Goal: Find specific page/section: Find specific page/section

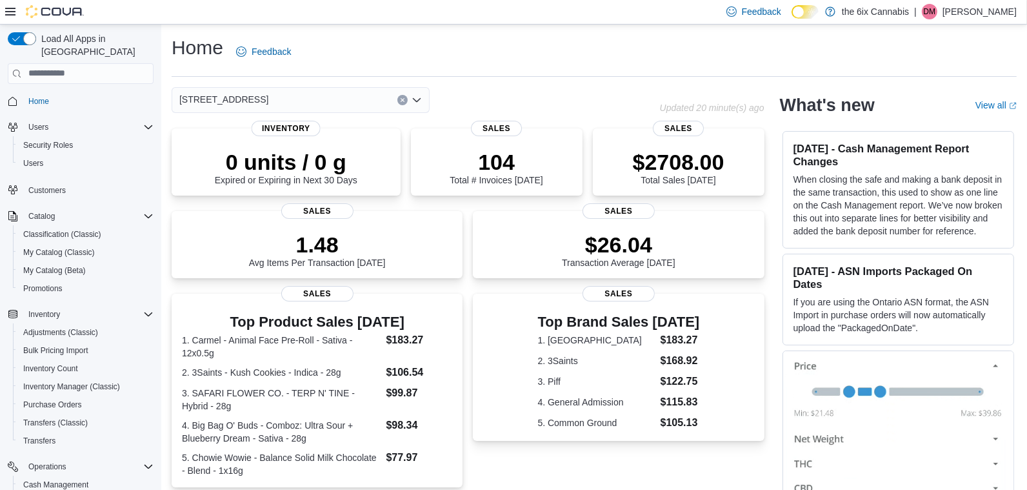
click at [423, 70] on div "Home Feedback" at bounding box center [594, 56] width 845 height 42
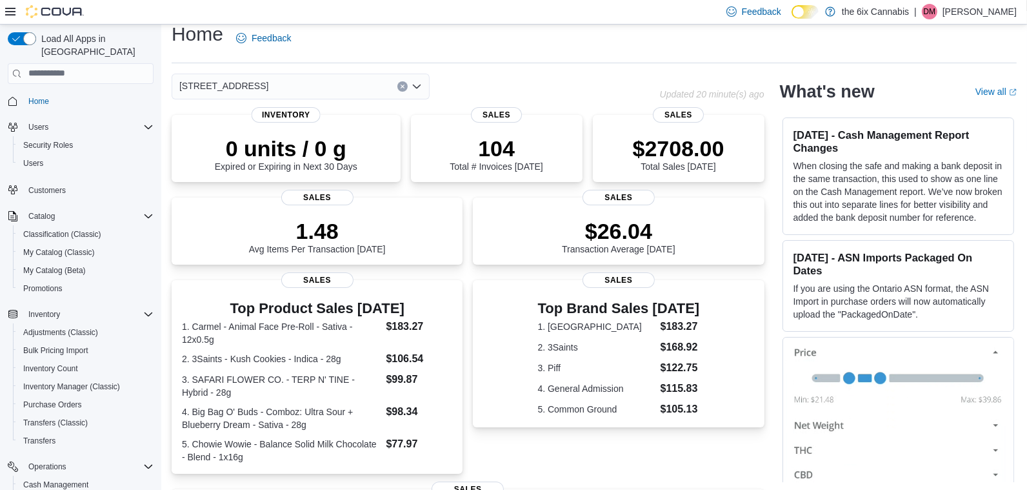
scroll to position [15, 0]
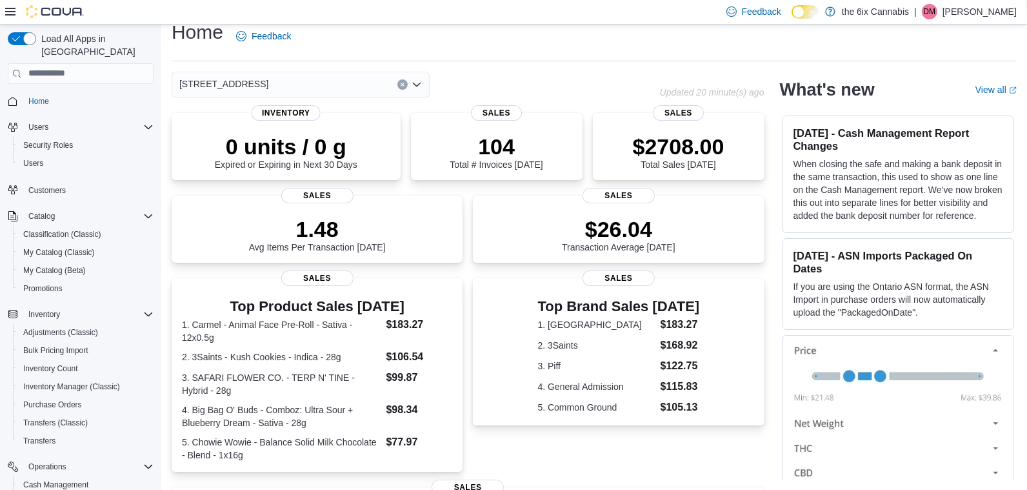
click at [402, 86] on icon "Clear input" at bounding box center [402, 84] width 5 height 5
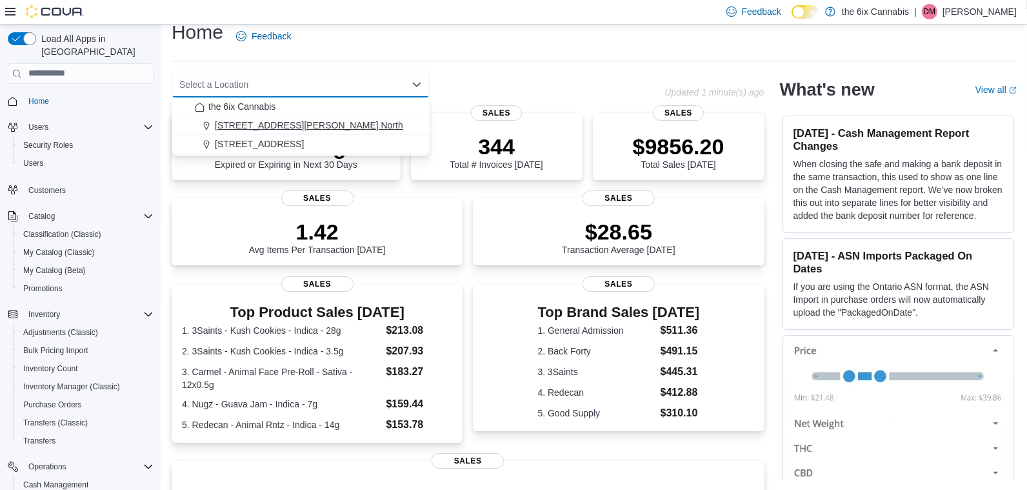
click at [385, 128] on div "475 Westney Rd. North" at bounding box center [308, 125] width 227 height 13
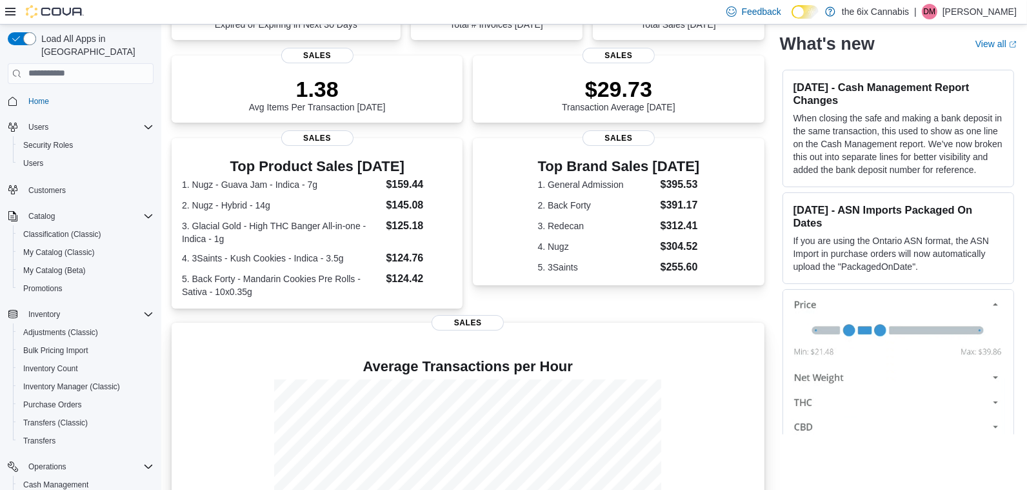
scroll to position [0, 0]
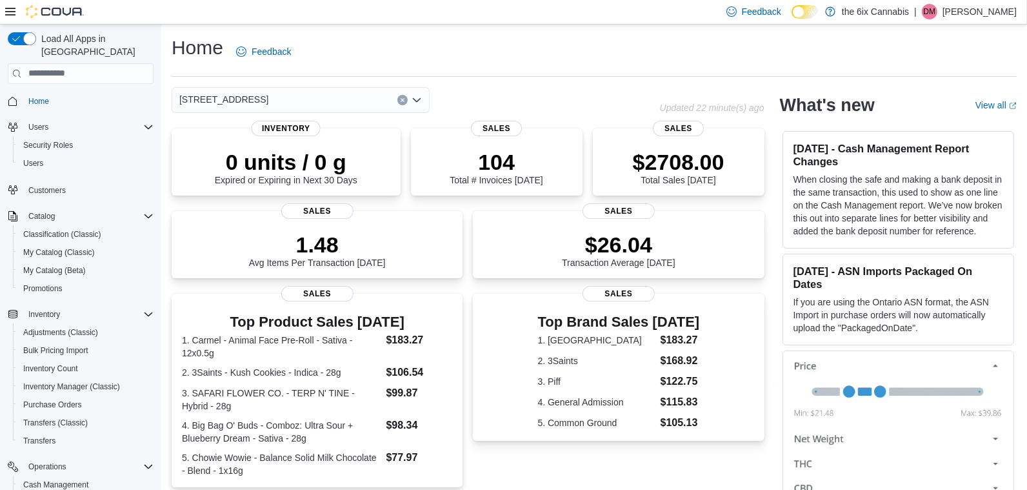
click at [401, 97] on icon "Clear input" at bounding box center [402, 99] width 5 height 5
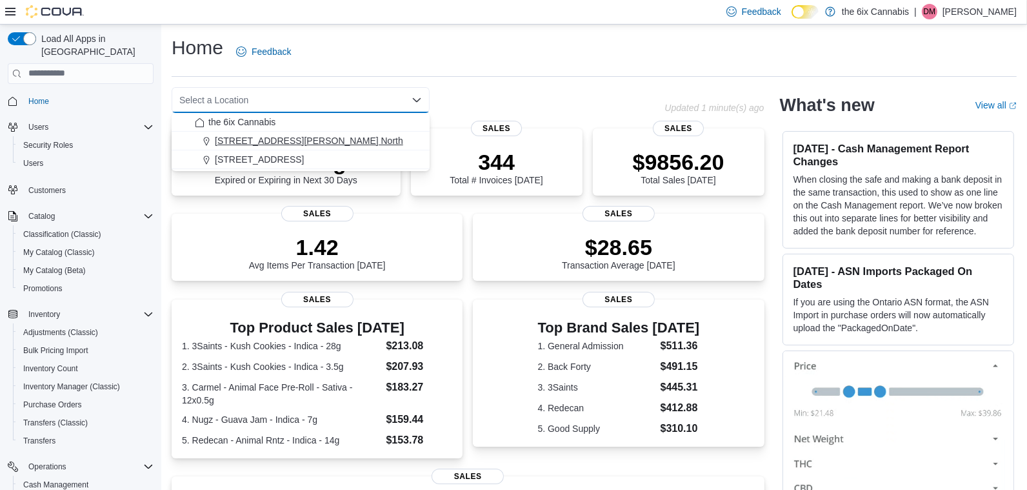
click at [366, 141] on div "475 Westney Rd. North" at bounding box center [308, 140] width 227 height 13
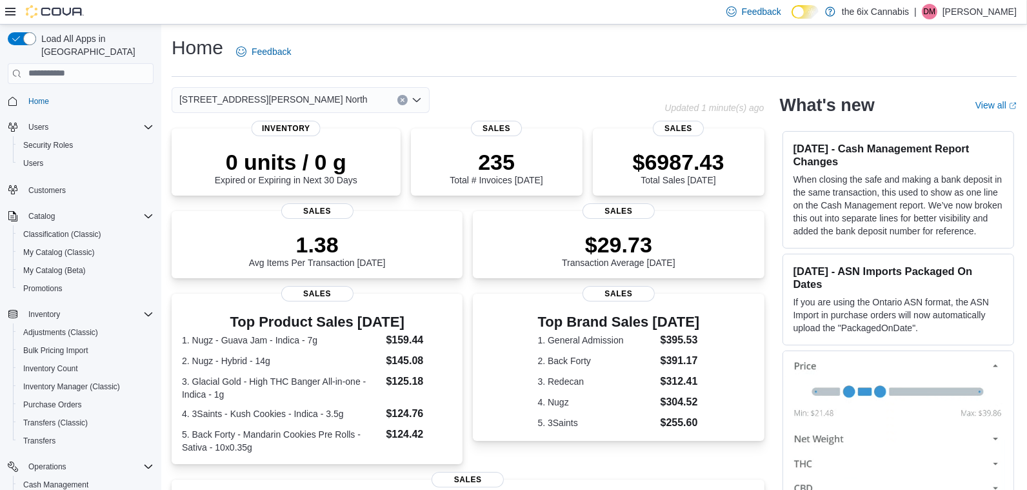
click at [402, 99] on icon "Clear input" at bounding box center [402, 99] width 3 height 3
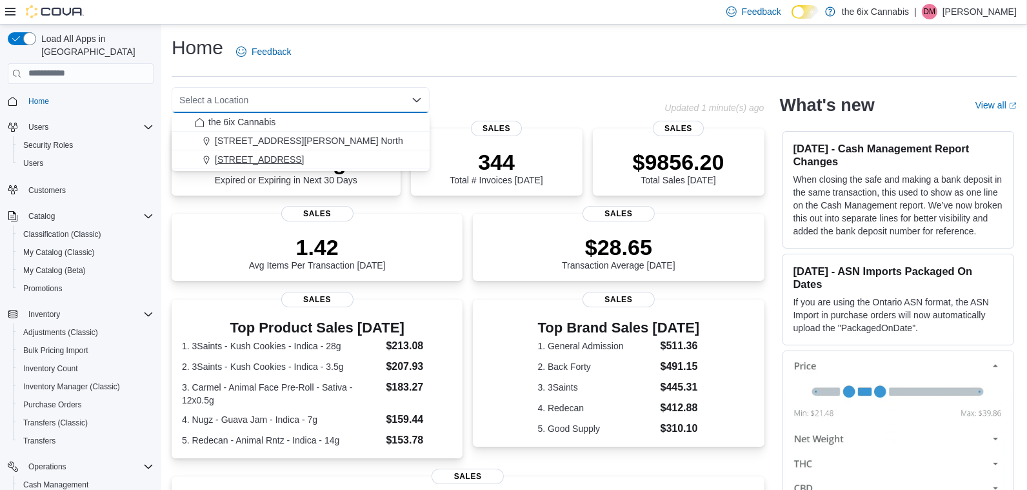
click at [357, 158] on div "6758 Kingston Rd." at bounding box center [308, 159] width 227 height 13
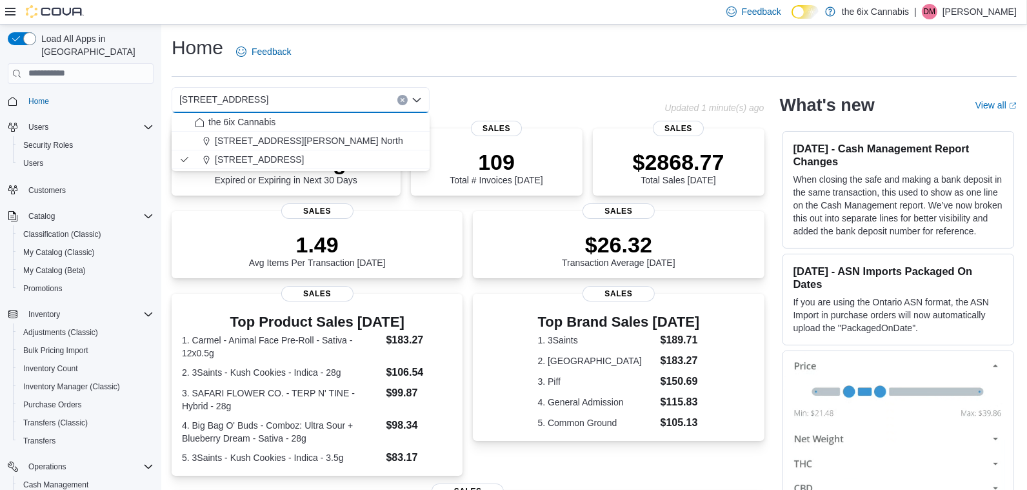
click at [400, 99] on icon "Clear input" at bounding box center [402, 99] width 5 height 5
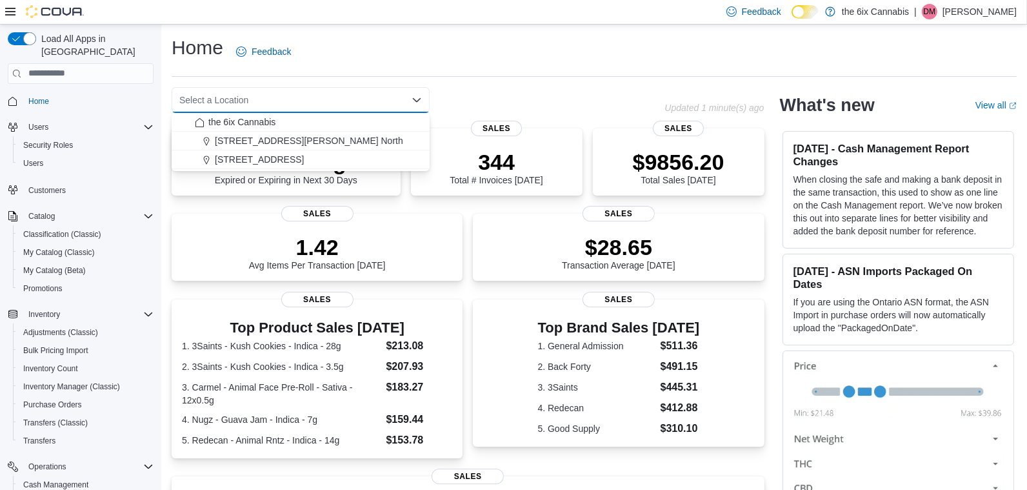
click at [472, 32] on div "Home Feedback Select a Location Combo box. Selected. Combo box input. Select a …" at bounding box center [594, 388] width 866 height 726
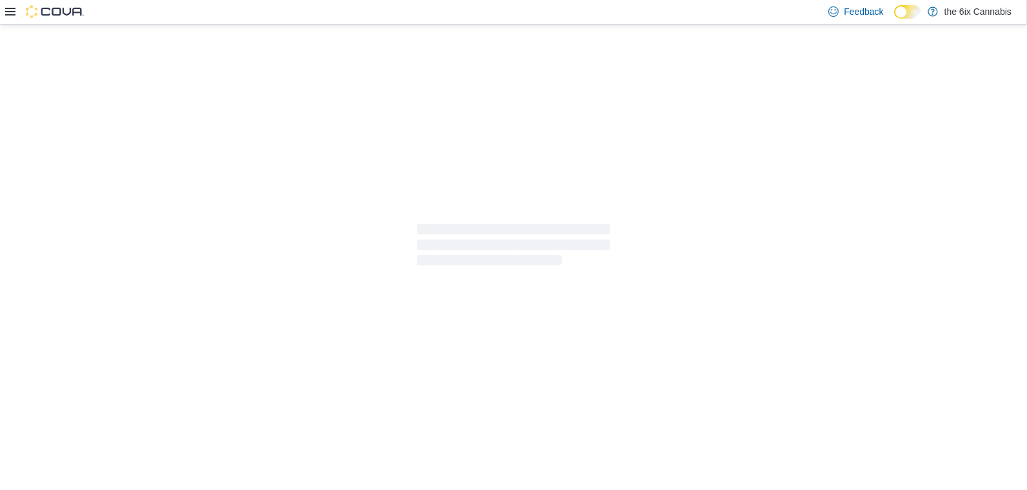
select select "**********"
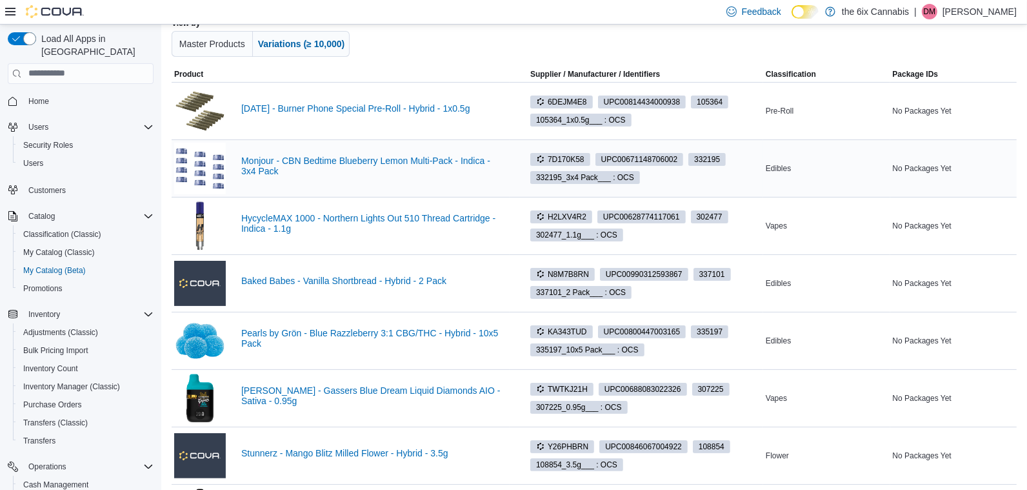
scroll to position [243, 0]
